Goal: Find specific page/section: Find specific page/section

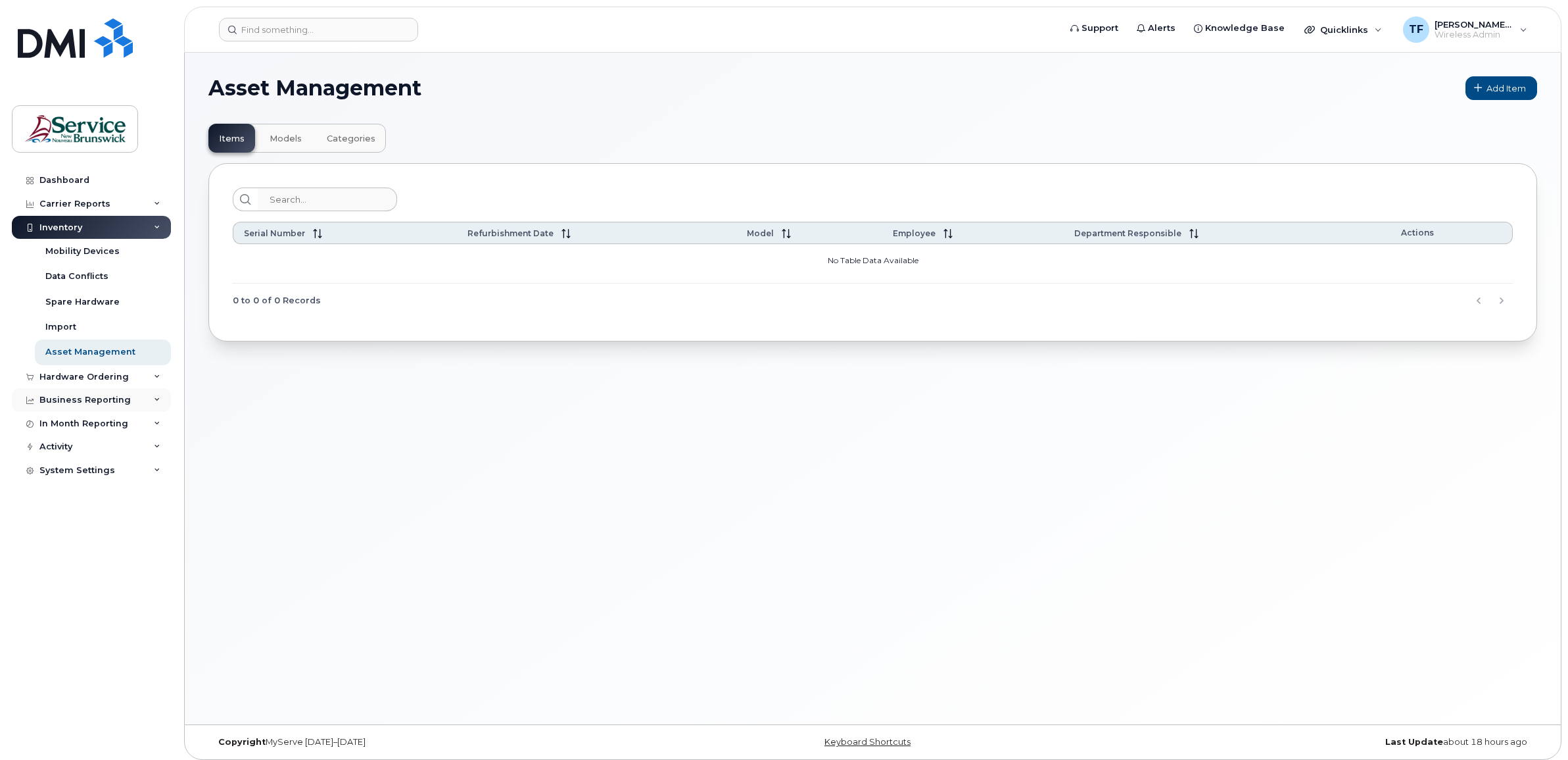
click at [151, 402] on div "Business Reporting" at bounding box center [90, 400] width 159 height 24
click at [156, 531] on div "In Month Reporting" at bounding box center [90, 524] width 159 height 24
click at [152, 628] on div "Activity" at bounding box center [90, 623] width 159 height 24
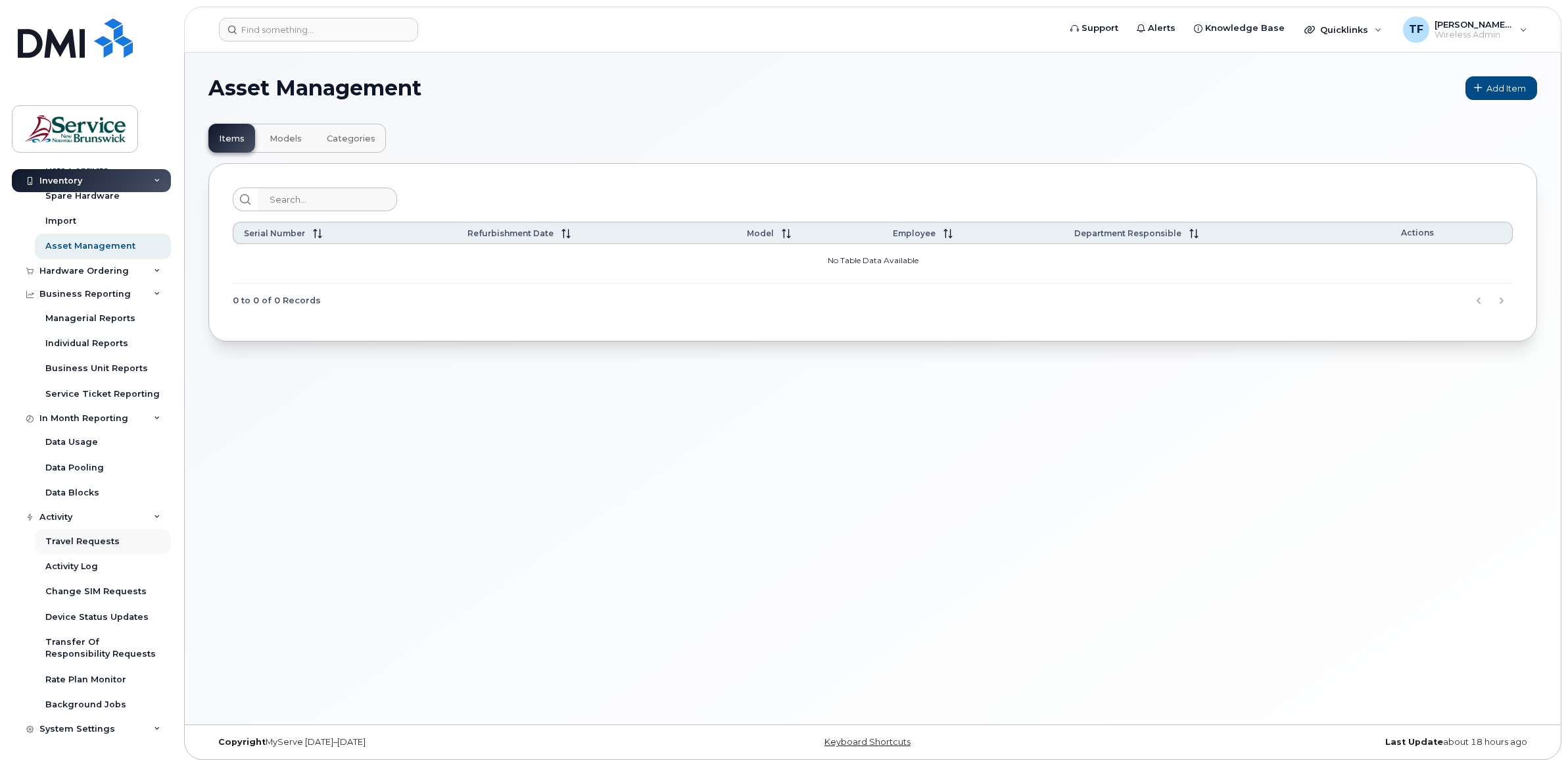
scroll to position [7, 0]
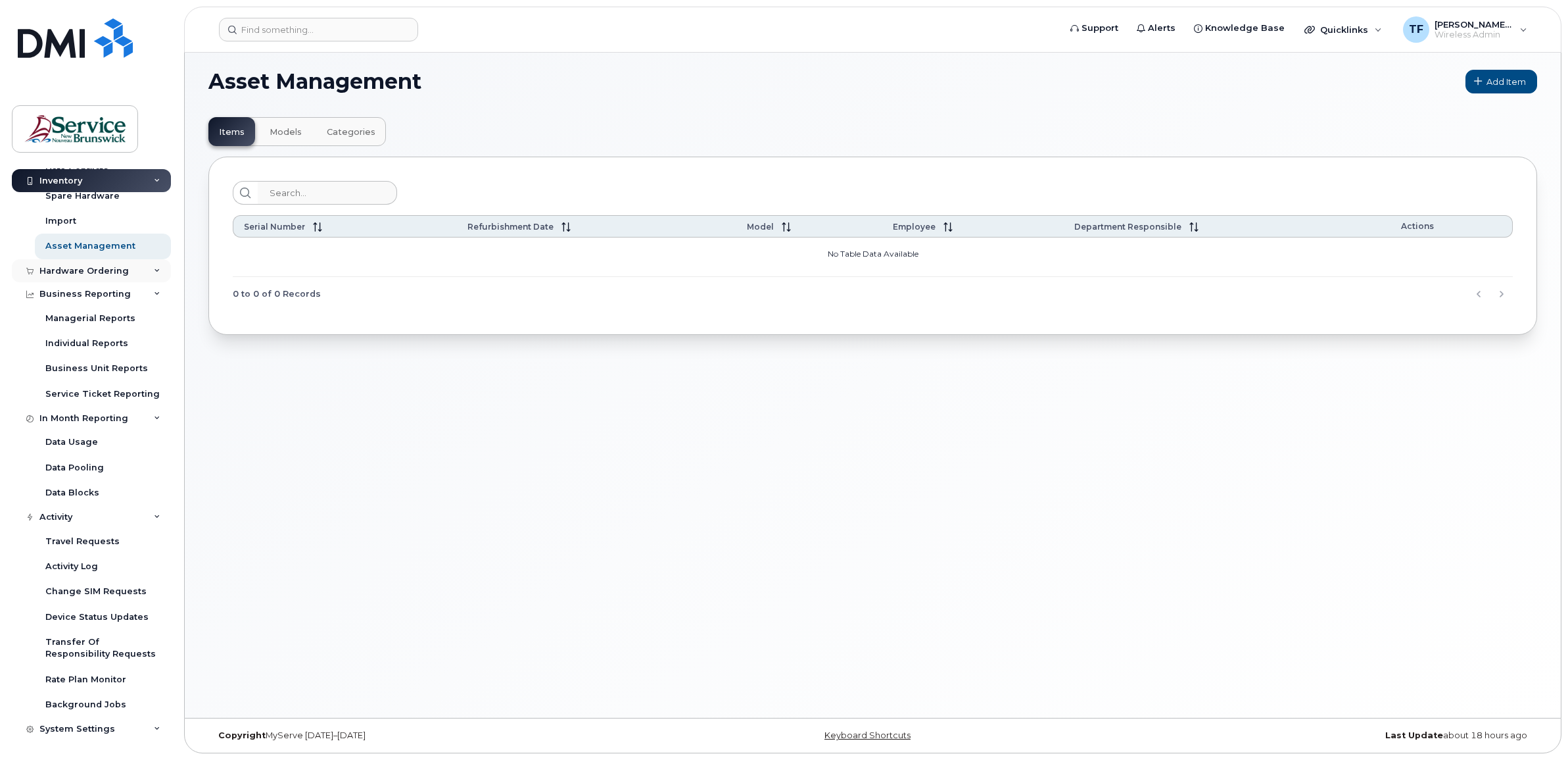
click at [154, 271] on icon at bounding box center [157, 271] width 7 height 7
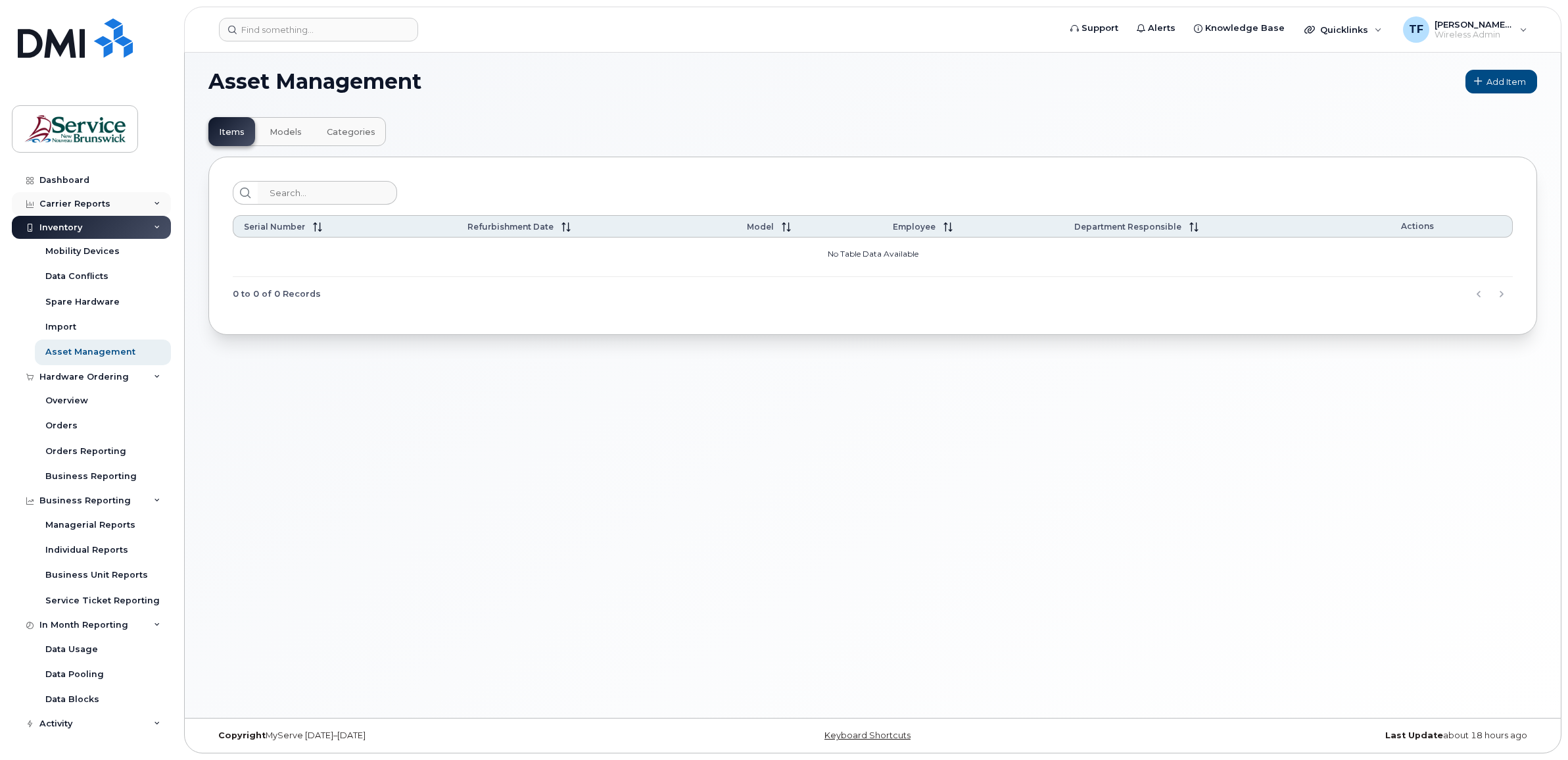
click at [159, 204] on div "Carrier Reports" at bounding box center [90, 203] width 159 height 24
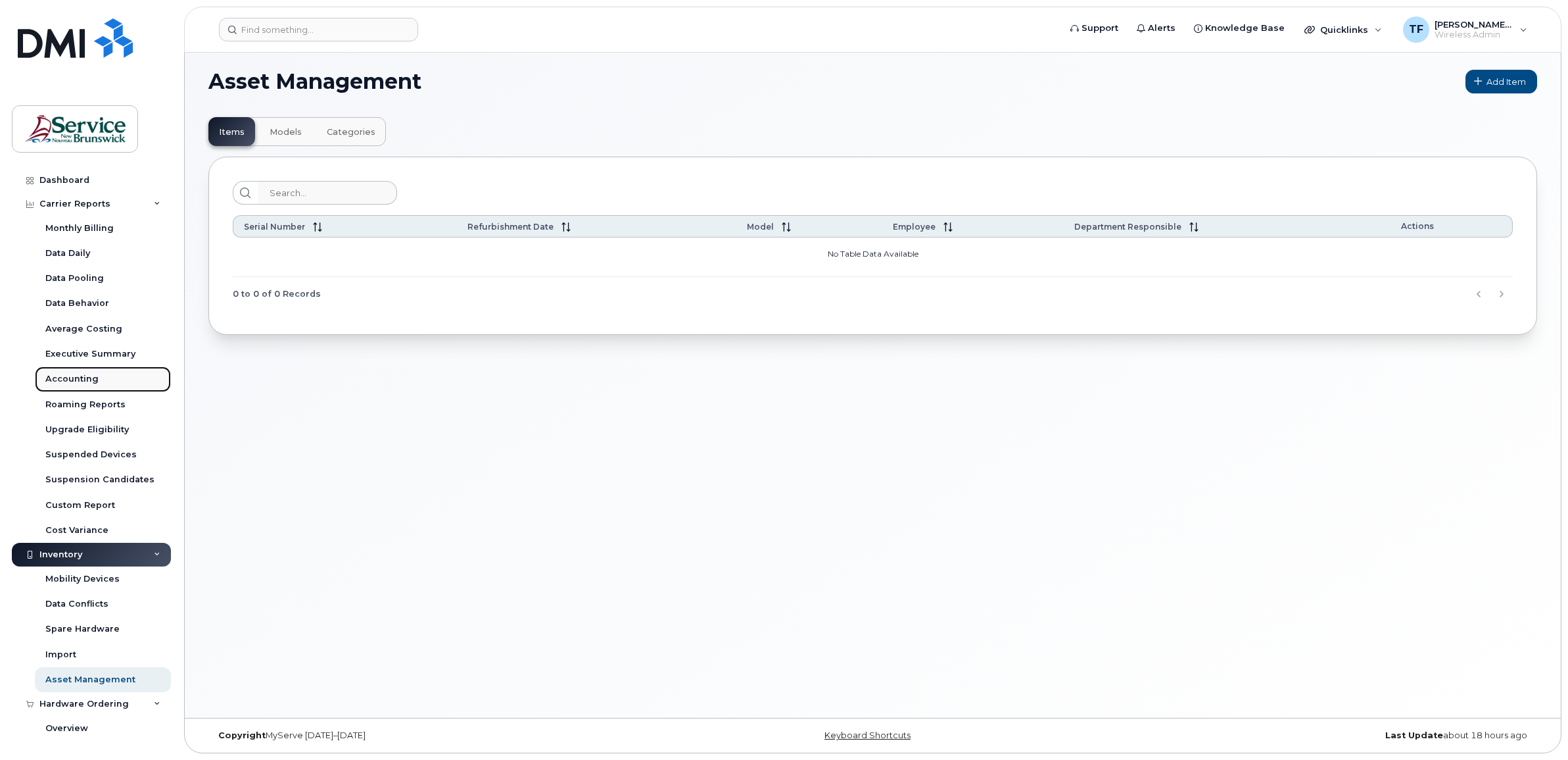
click at [84, 377] on div "Accounting" at bounding box center [72, 378] width 53 height 12
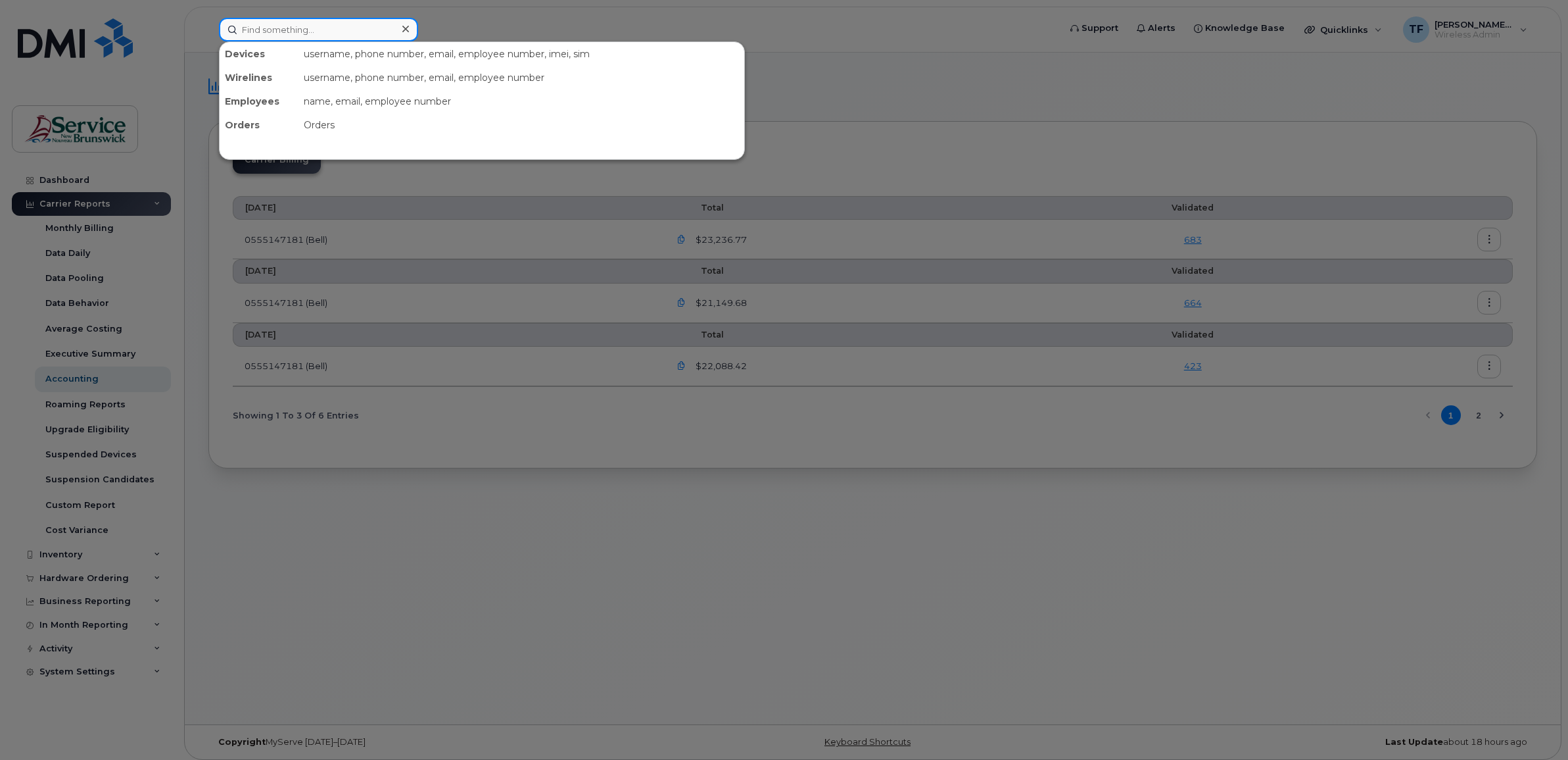
click at [270, 21] on input at bounding box center [318, 30] width 199 height 24
paste input "5062292316"
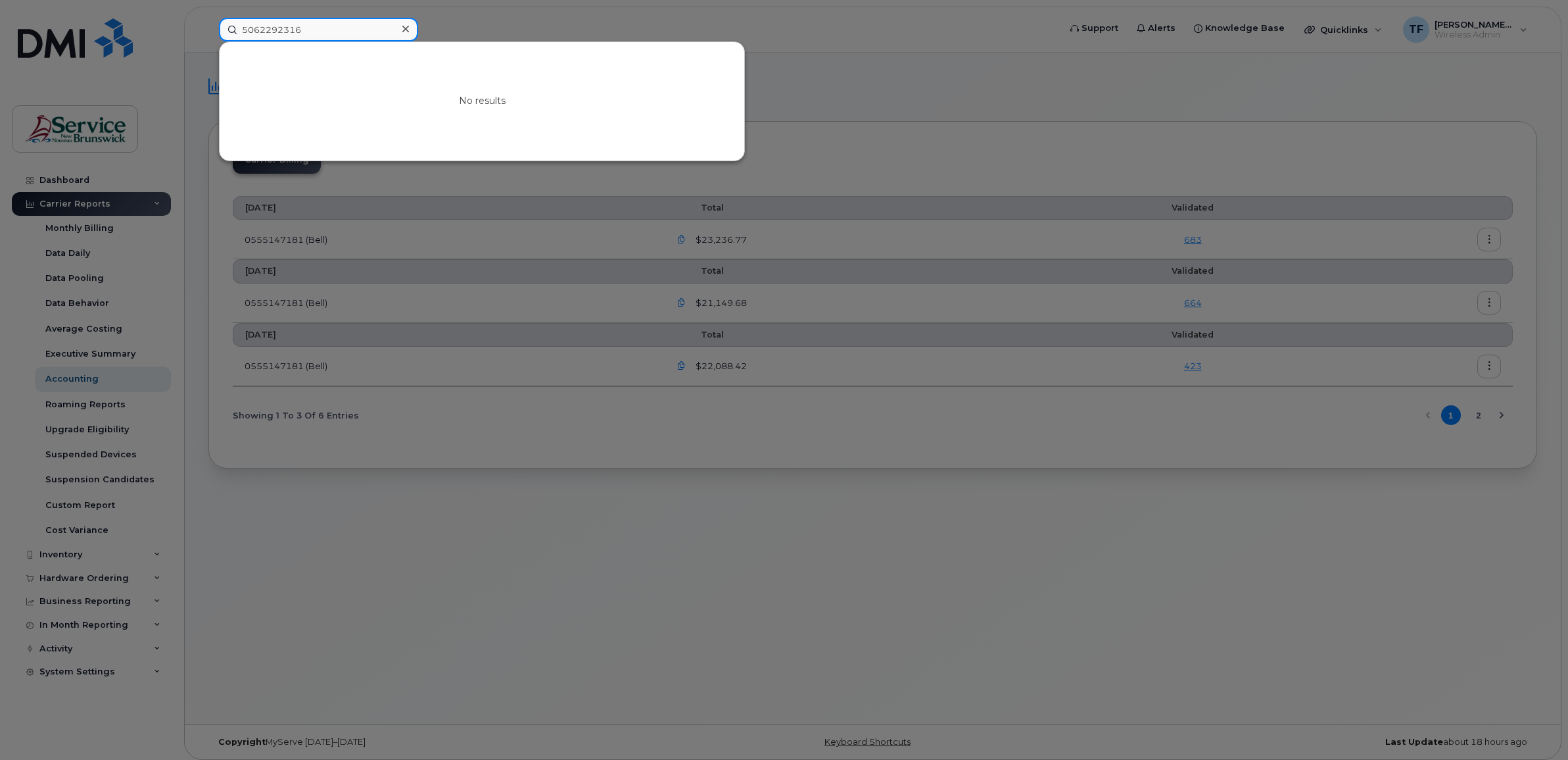
type input "5062292316"
click at [595, 30] on div at bounding box center [784, 380] width 1568 height 760
